Goal: Task Accomplishment & Management: Manage account settings

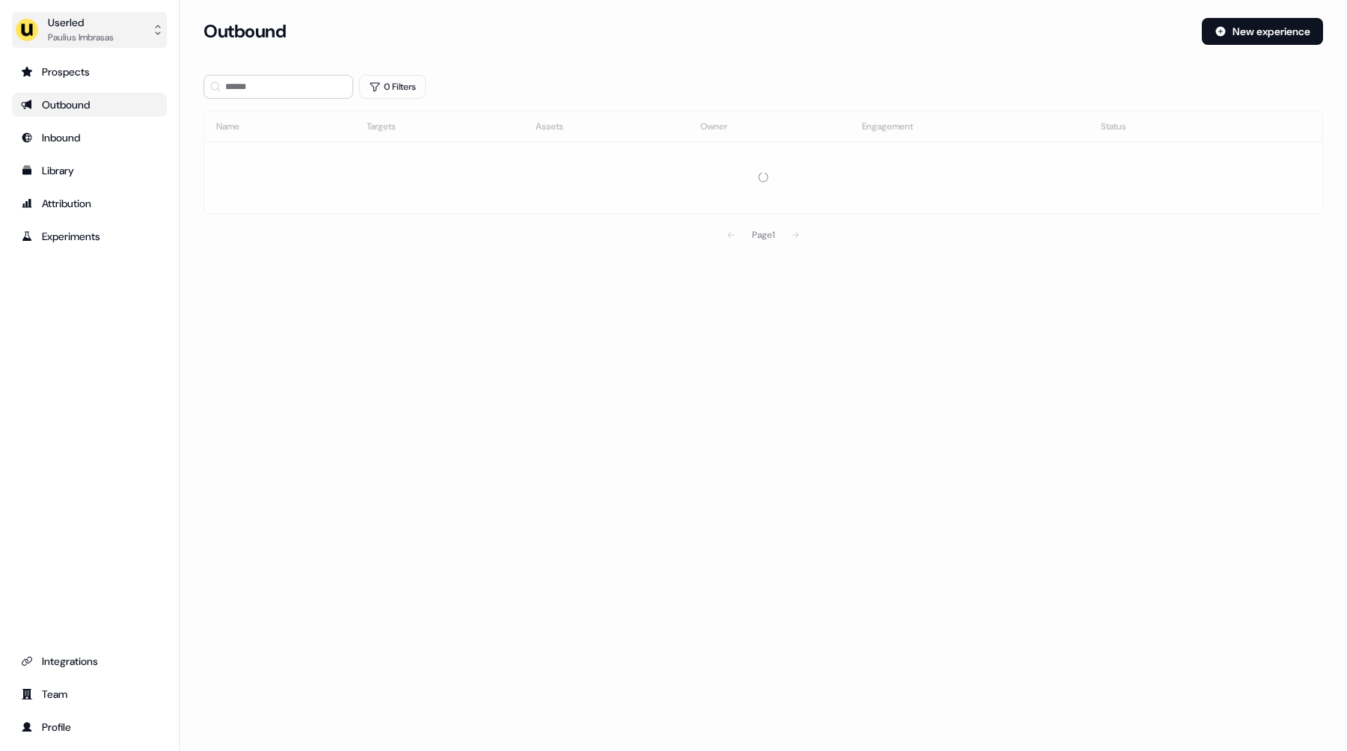
click at [127, 39] on button "Userled [PERSON_NAME]" at bounding box center [89, 30] width 155 height 36
click at [111, 64] on div "Impersonate (Admin)" at bounding box center [89, 70] width 142 height 27
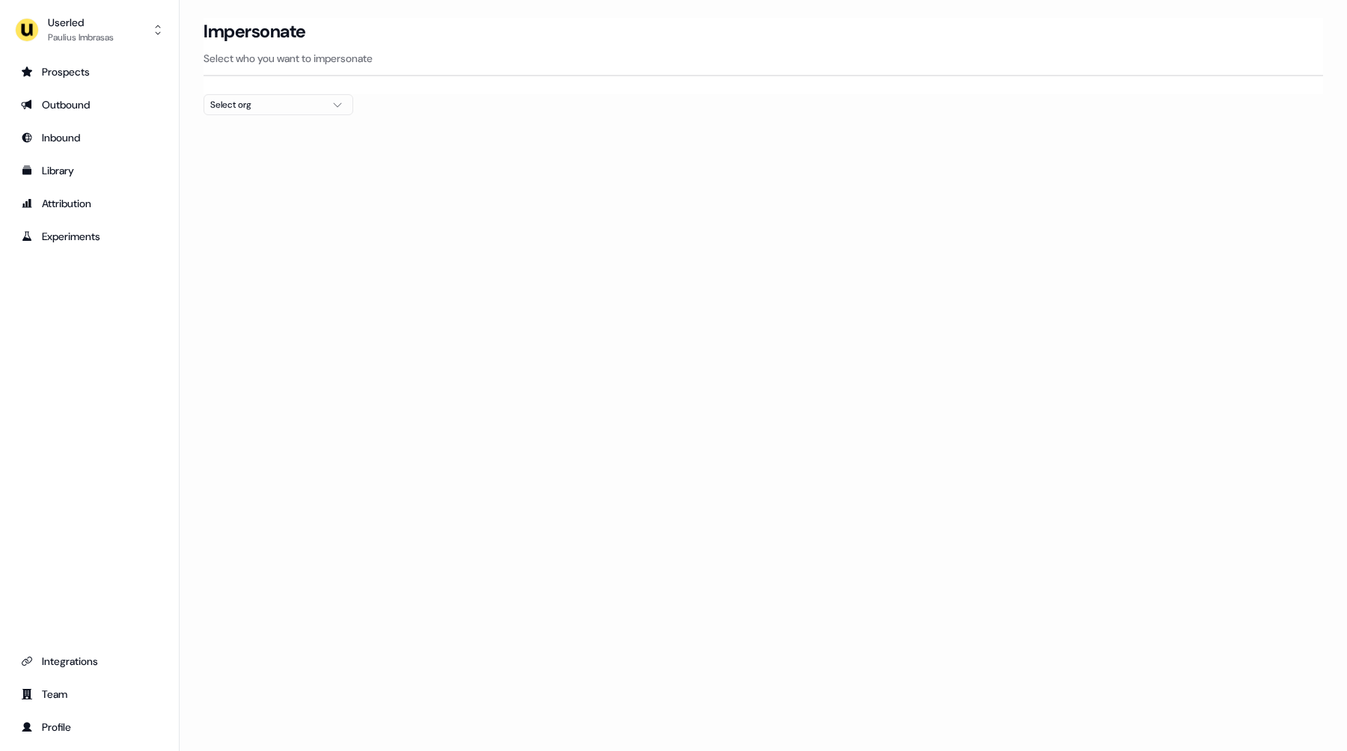
click at [243, 102] on div "Select org" at bounding box center [266, 104] width 112 height 15
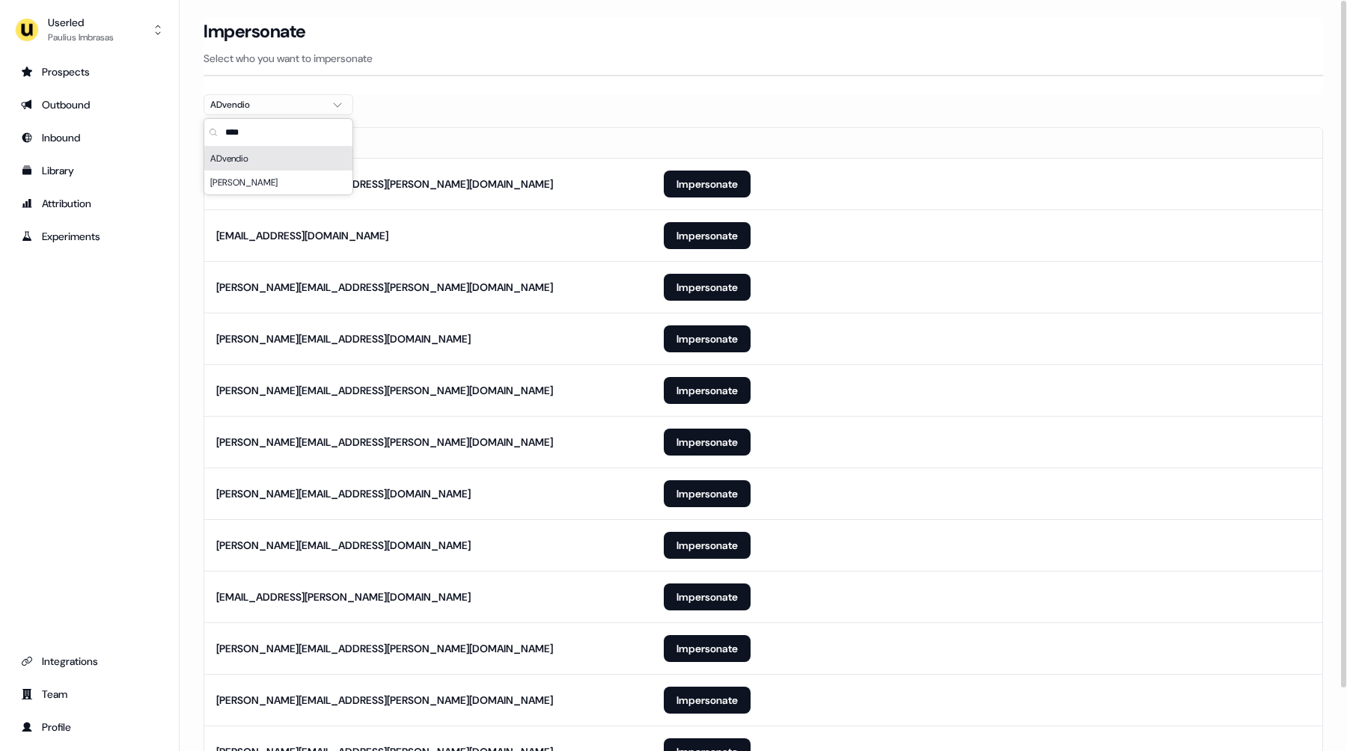
type input "****"
click at [559, 97] on section "Loading... Impersonate Select who you want to impersonate ADvendio Email [PERSO…" at bounding box center [763, 419] width 1167 height 802
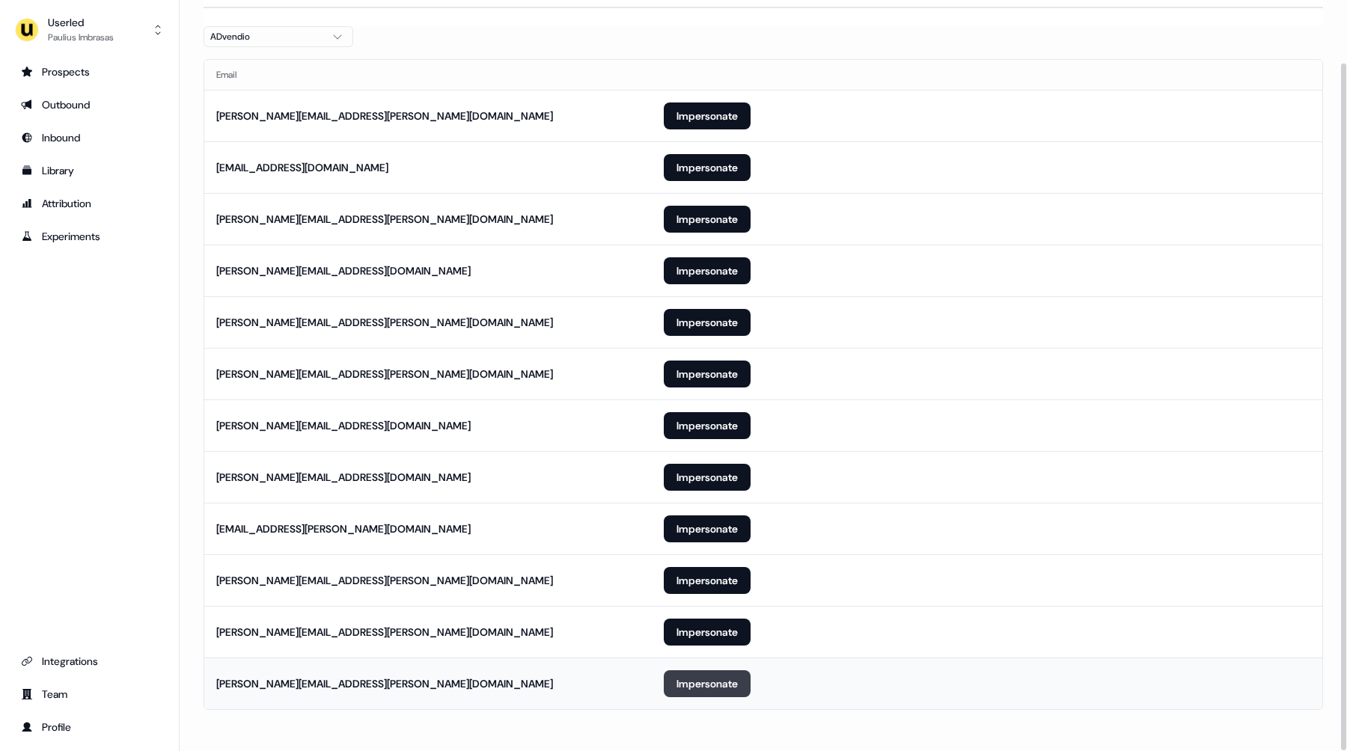
click at [683, 672] on button "Impersonate" at bounding box center [707, 683] width 87 height 27
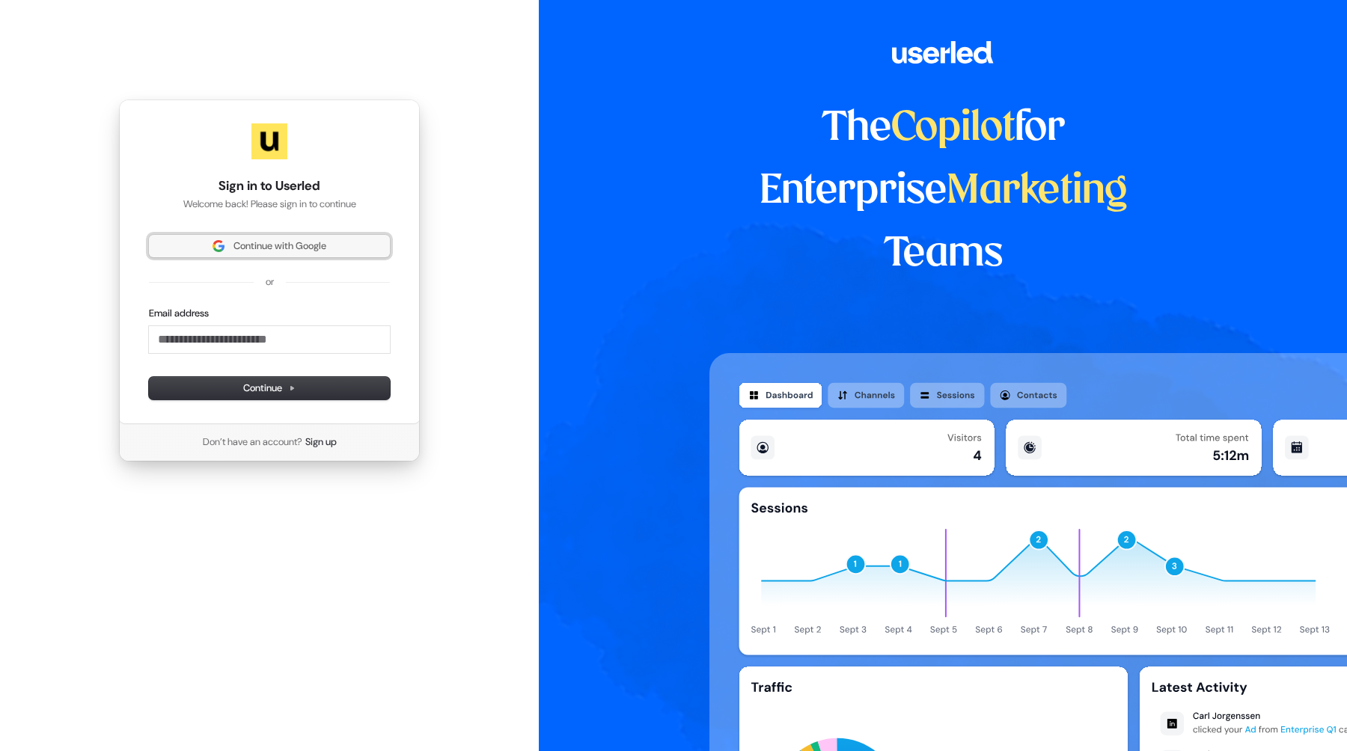
click at [296, 241] on span "Continue with Google" at bounding box center [279, 245] width 93 height 13
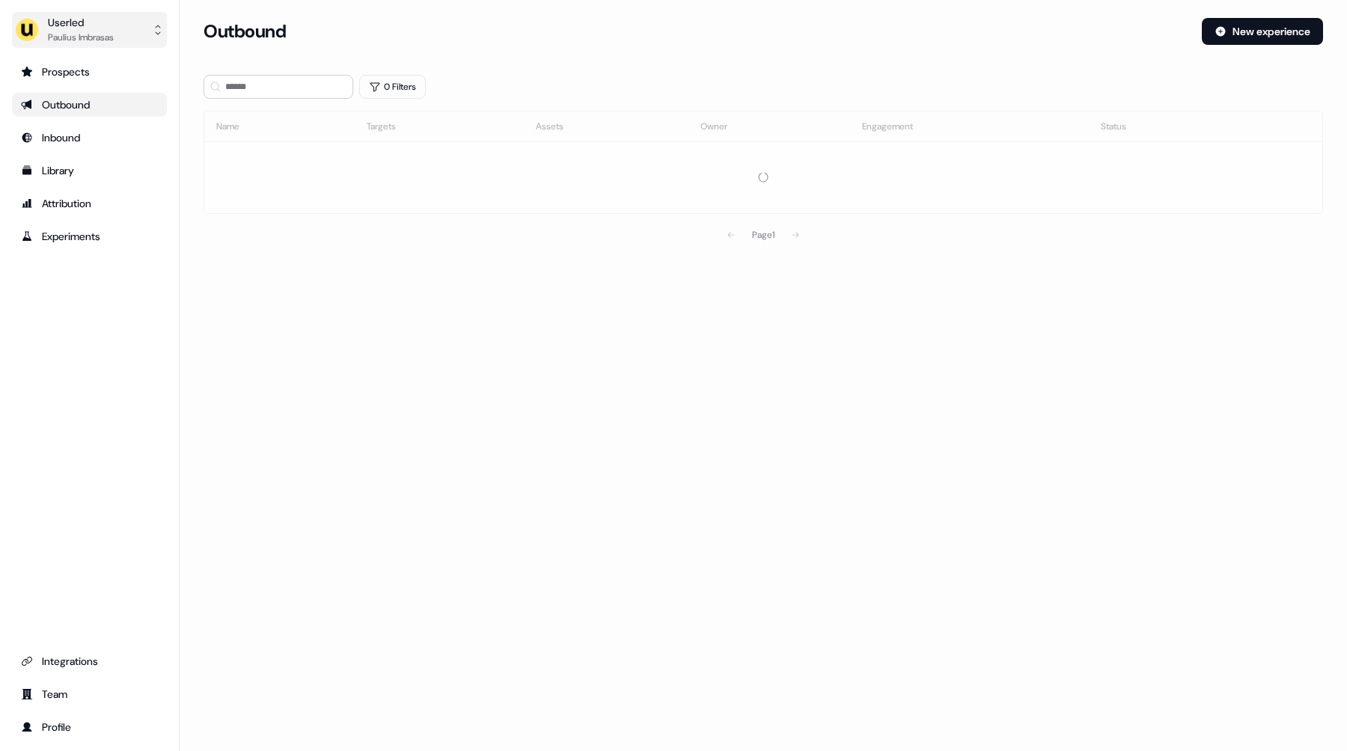
click at [114, 40] on div "Paulius Imbrasas" at bounding box center [81, 37] width 66 height 15
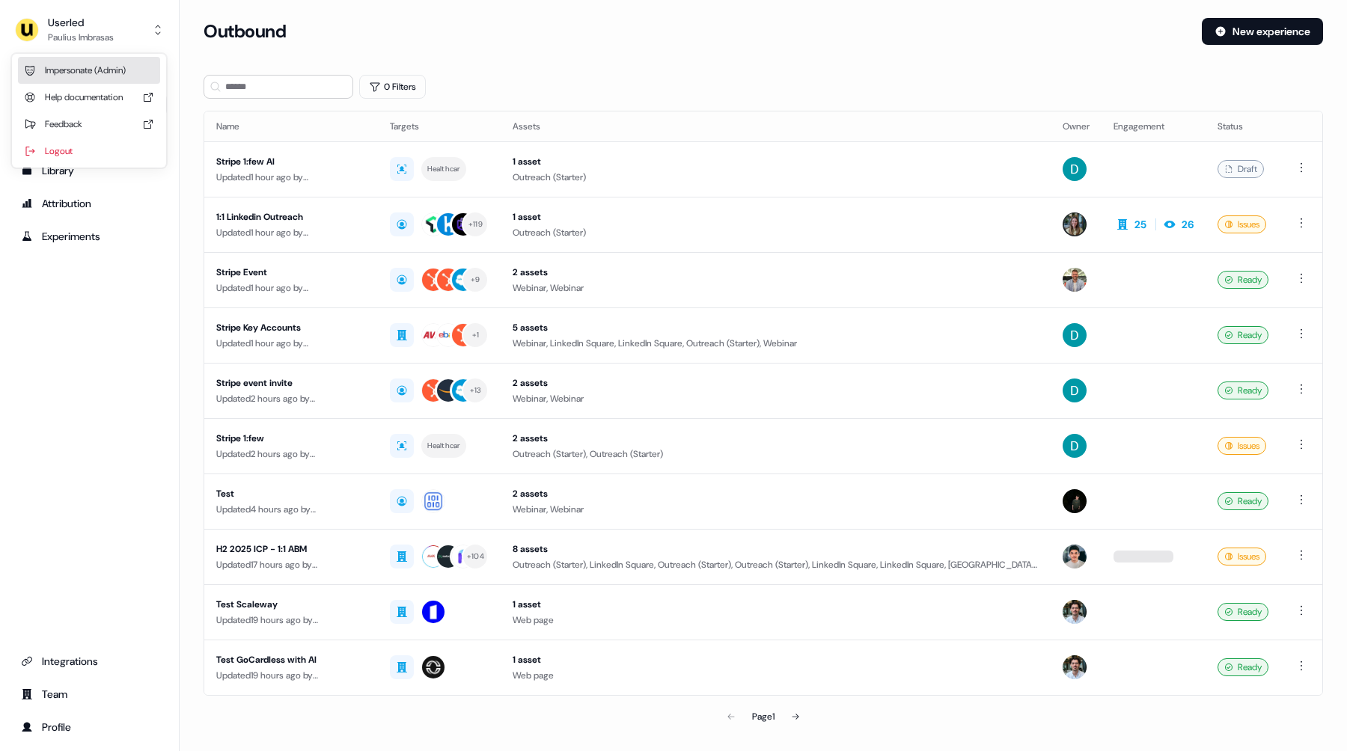
click at [104, 67] on div "Impersonate (Admin)" at bounding box center [89, 70] width 142 height 27
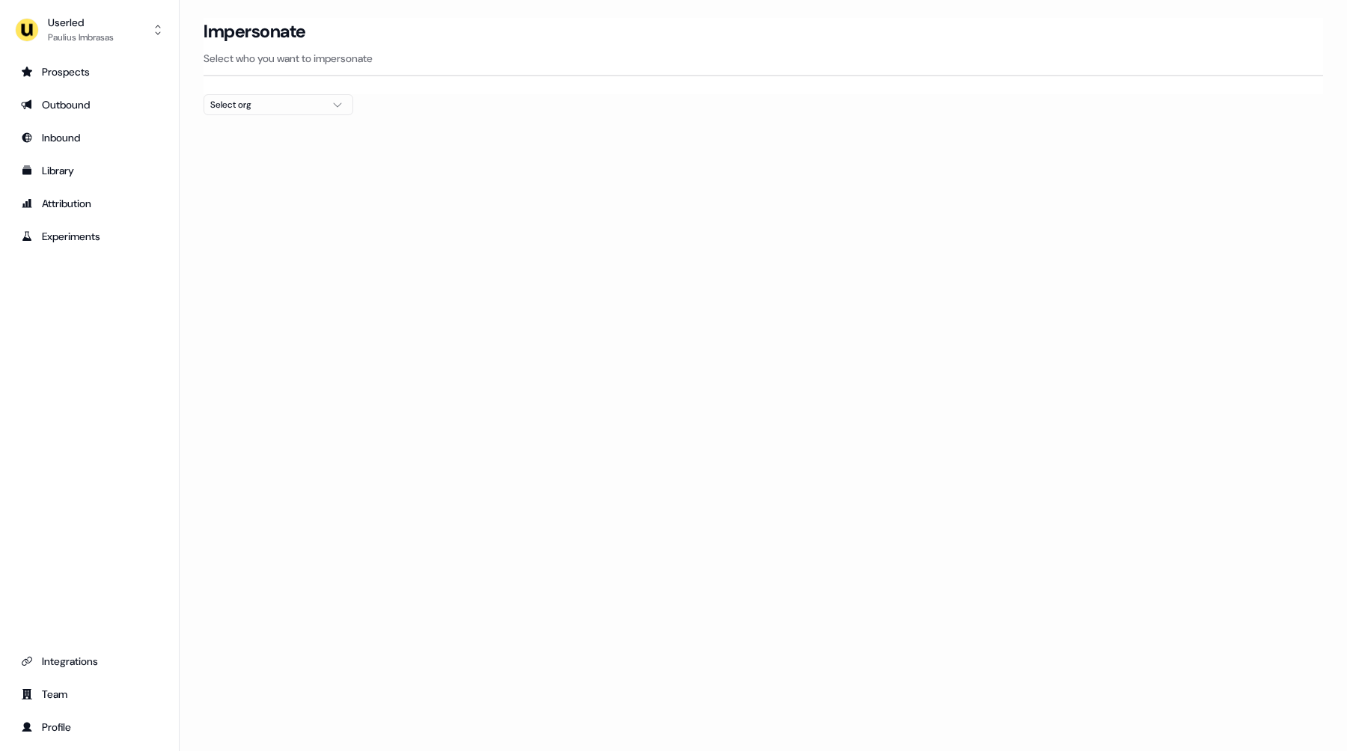
click at [322, 111] on button "Select org" at bounding box center [278, 104] width 150 height 21
type input "****"
click at [237, 159] on div "ADvendio" at bounding box center [278, 159] width 148 height 24
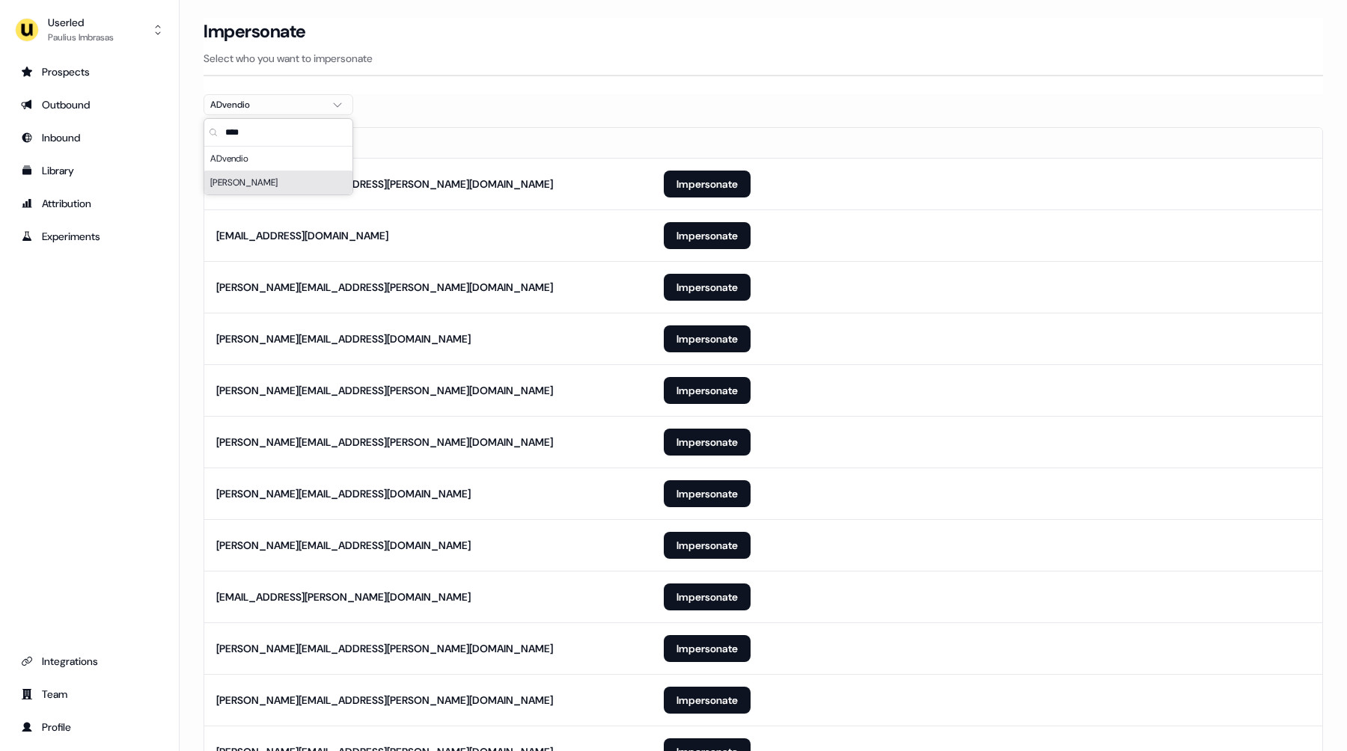
click at [569, 110] on section "Loading... Impersonate Select who you want to impersonate ADvendio Email [PERSO…" at bounding box center [763, 419] width 1167 height 802
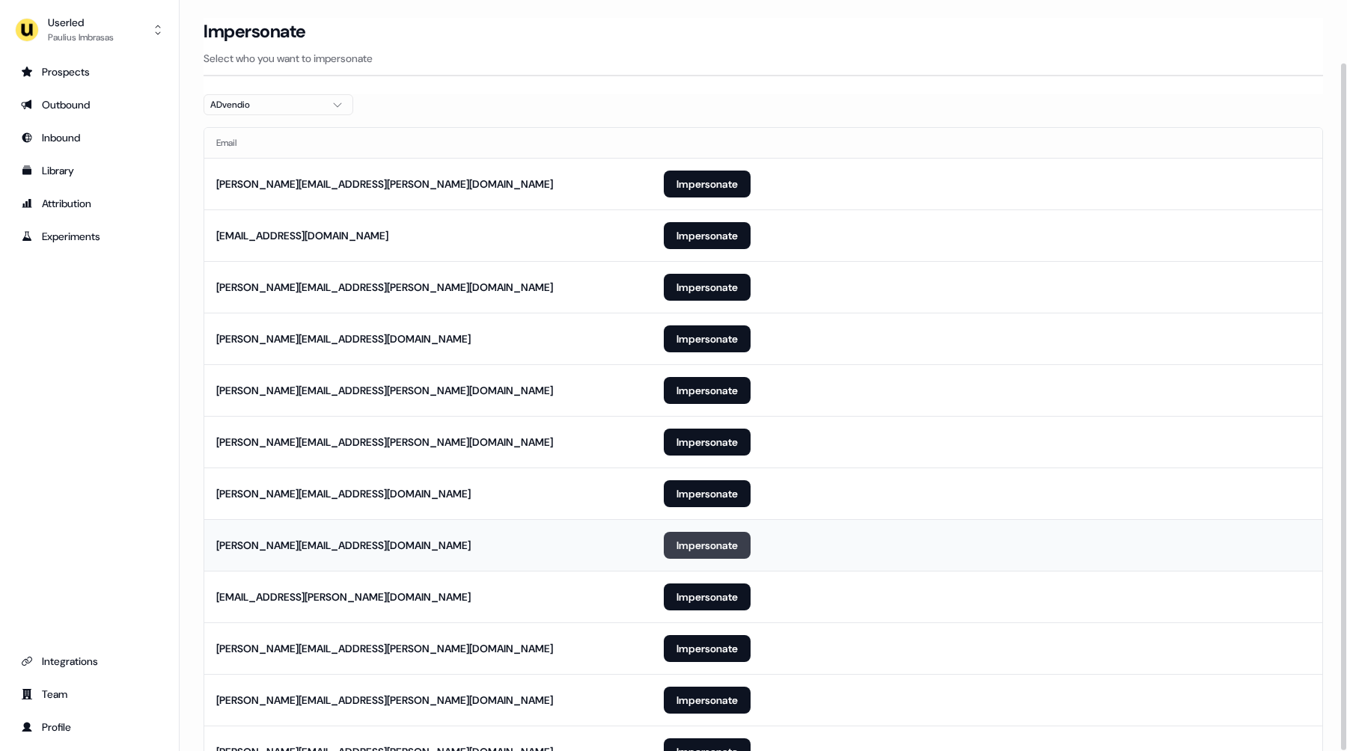
scroll to position [68, 0]
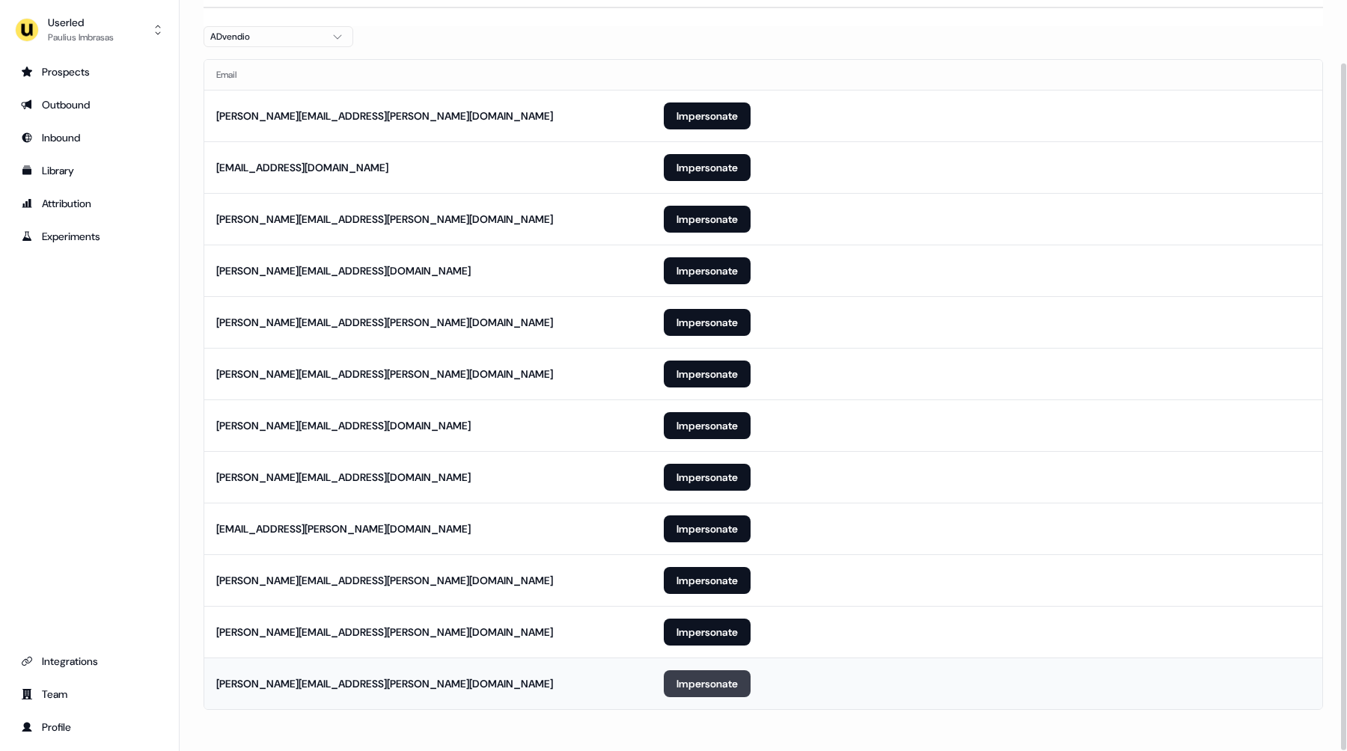
click at [722, 680] on button "Impersonate" at bounding box center [707, 683] width 87 height 27
